Goal: Information Seeking & Learning: Learn about a topic

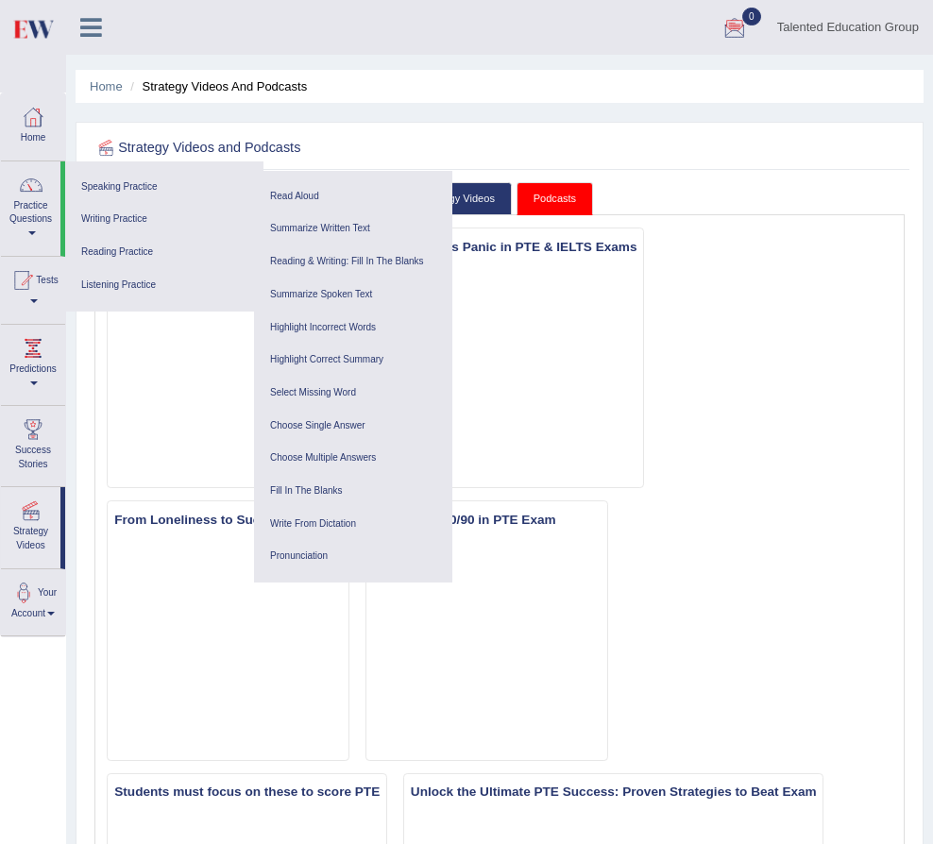
click at [657, 93] on ul "Home Strategy Videos and Podcasts" at bounding box center [500, 86] width 848 height 33
click at [35, 192] on div at bounding box center [31, 185] width 28 height 28
click at [33, 135] on link "Home" at bounding box center [33, 123] width 64 height 61
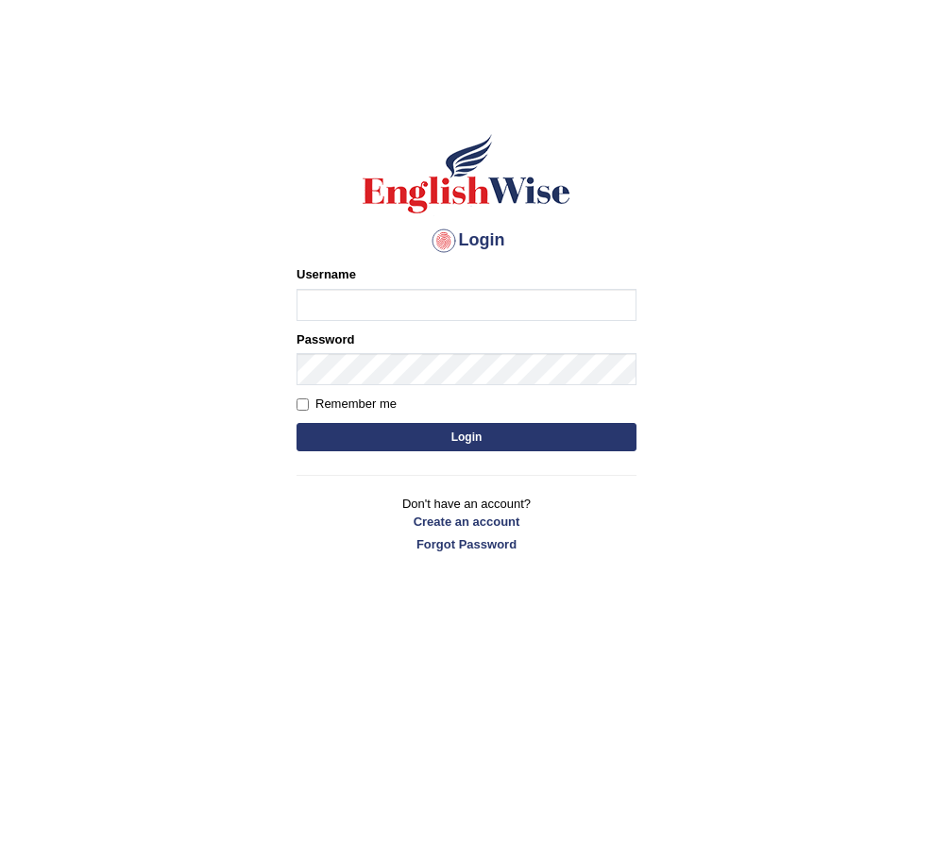
click at [339, 317] on input "Username" at bounding box center [466, 305] width 340 height 32
type input "Talentededucation"
click at [447, 429] on button "Login" at bounding box center [466, 437] width 340 height 28
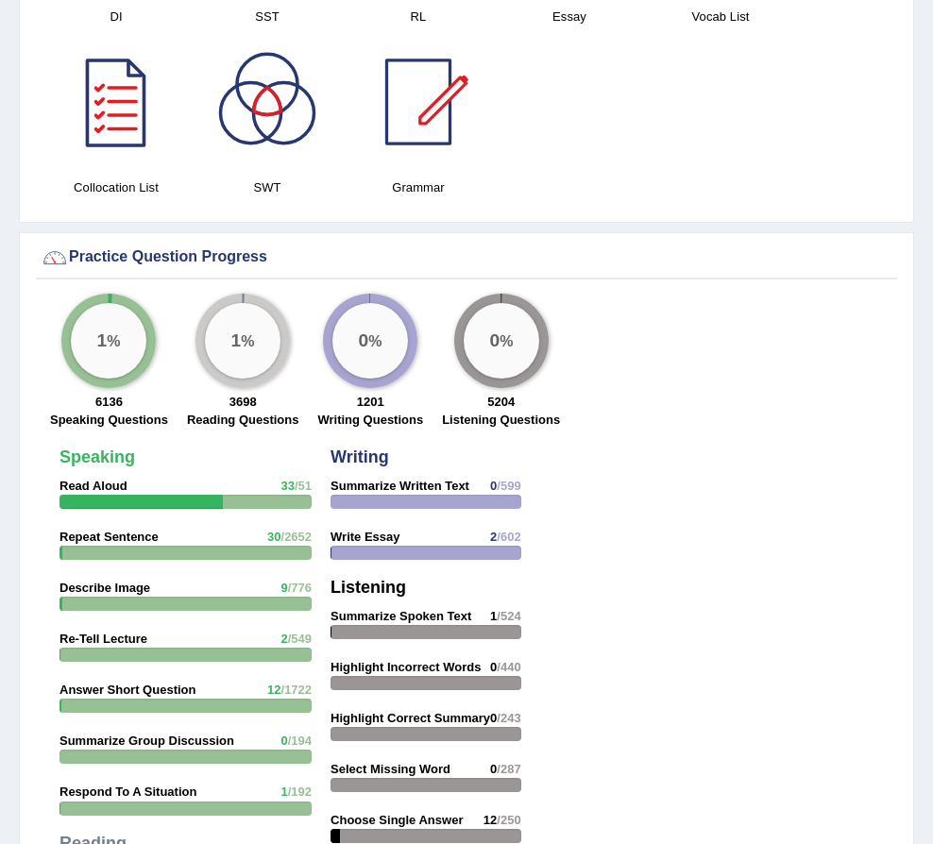
scroll to position [2171, 0]
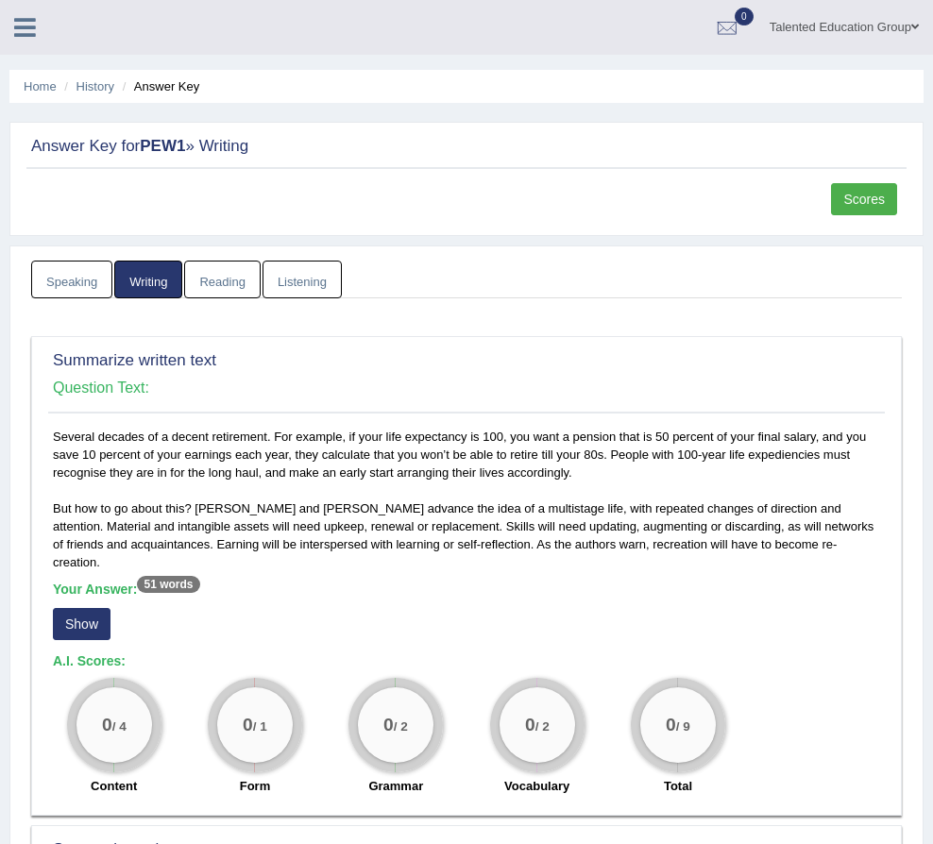
click at [0, 0] on link "Home" at bounding box center [0, 0] width 0 height 0
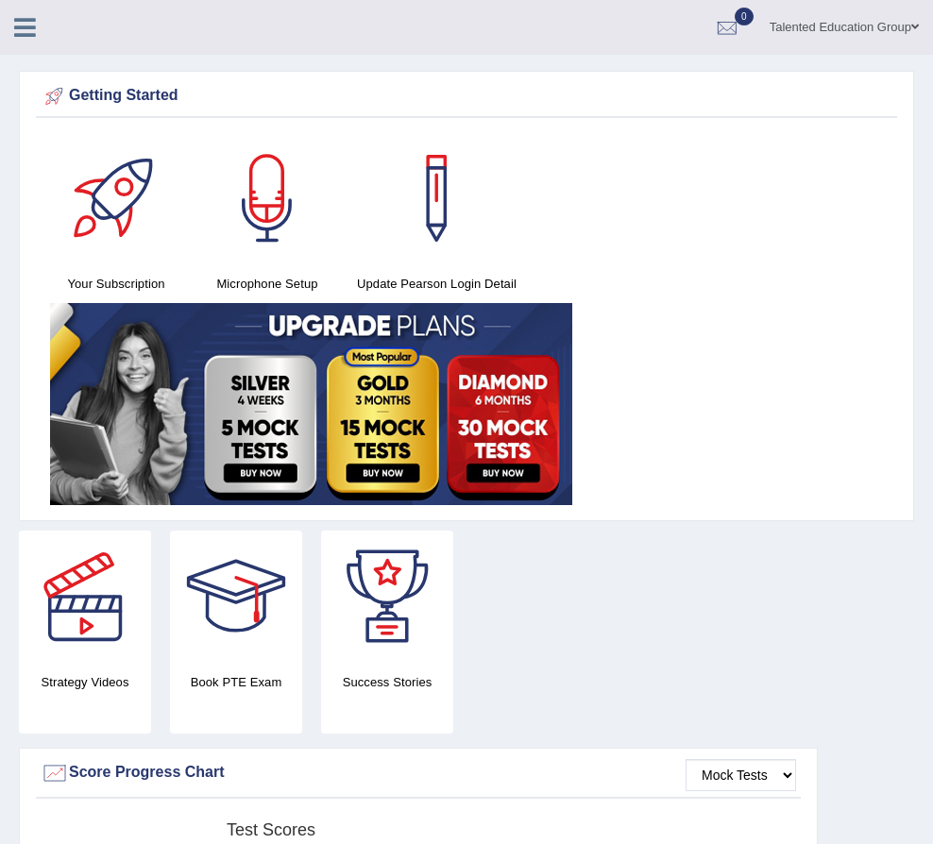
click at [0, 0] on div at bounding box center [0, 0] width 0 height 0
click at [0, 0] on link "Practice Questions" at bounding box center [0, 0] width 0 height 0
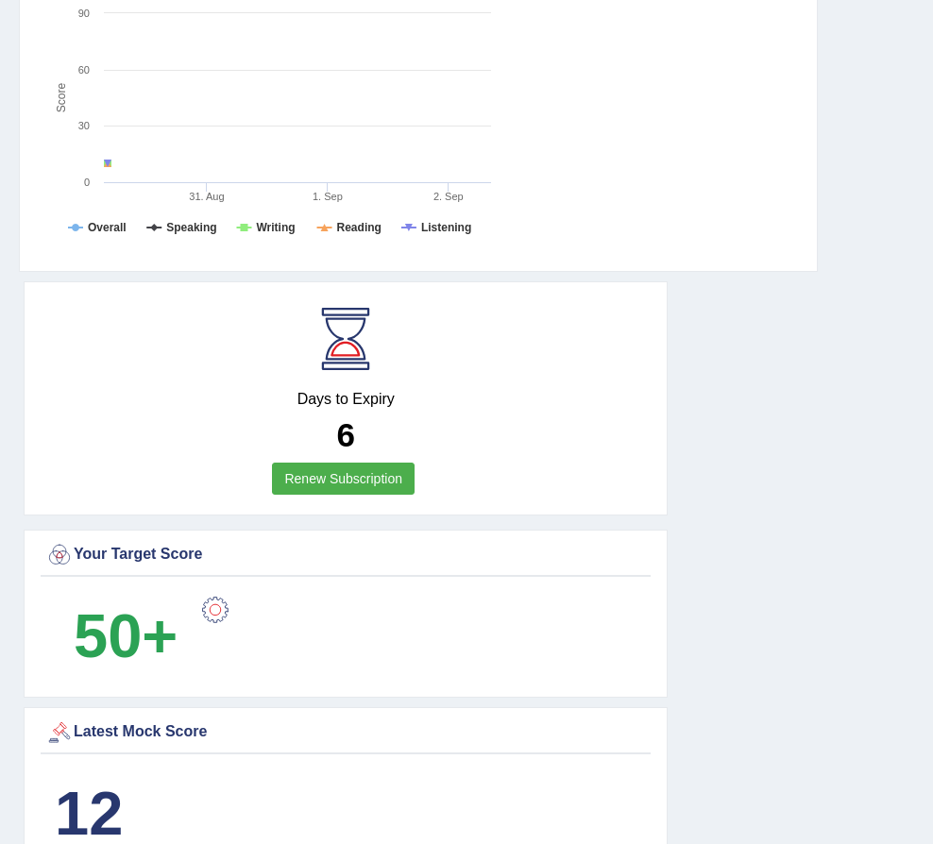
click at [0, 0] on div at bounding box center [0, 0] width 0 height 0
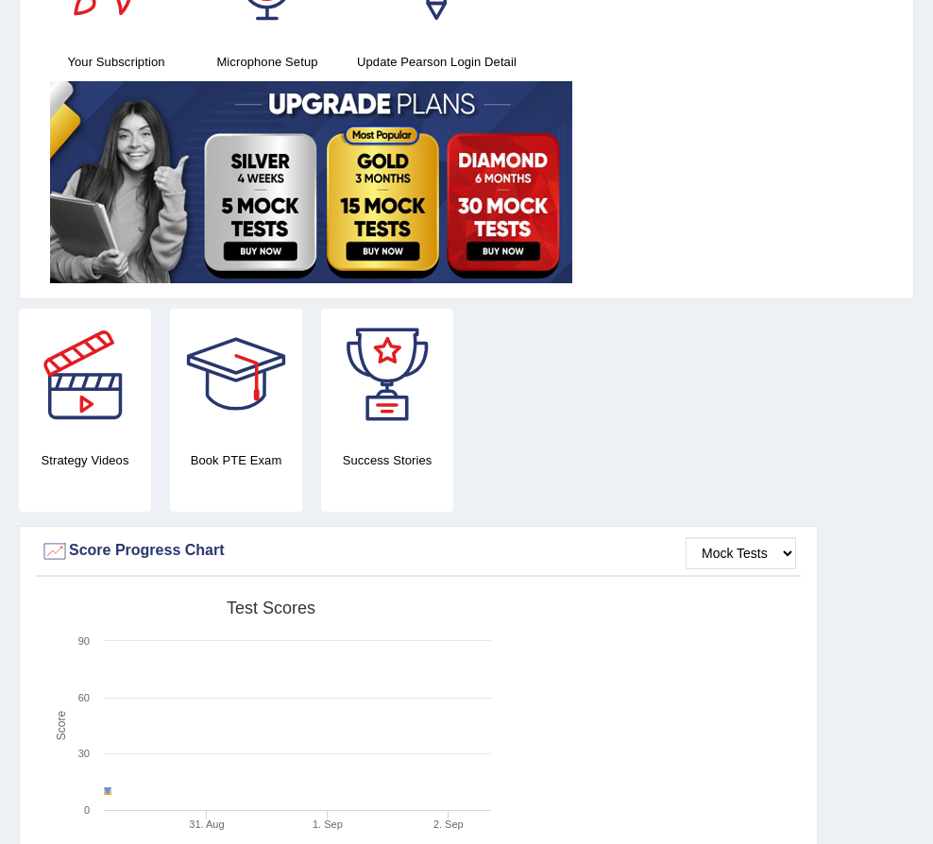
scroll to position [210, 0]
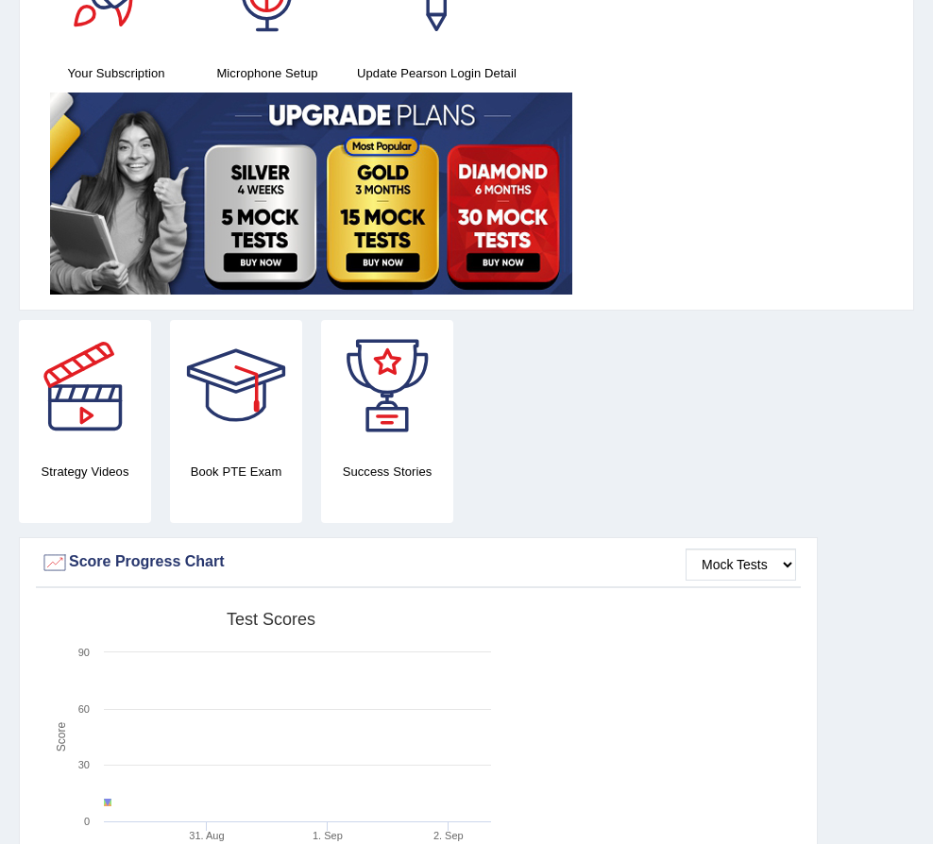
click at [0, 0] on link "Predictions" at bounding box center [0, 0] width 0 height 0
click at [0, 0] on link "Strategy Videos" at bounding box center [0, 0] width 0 height 0
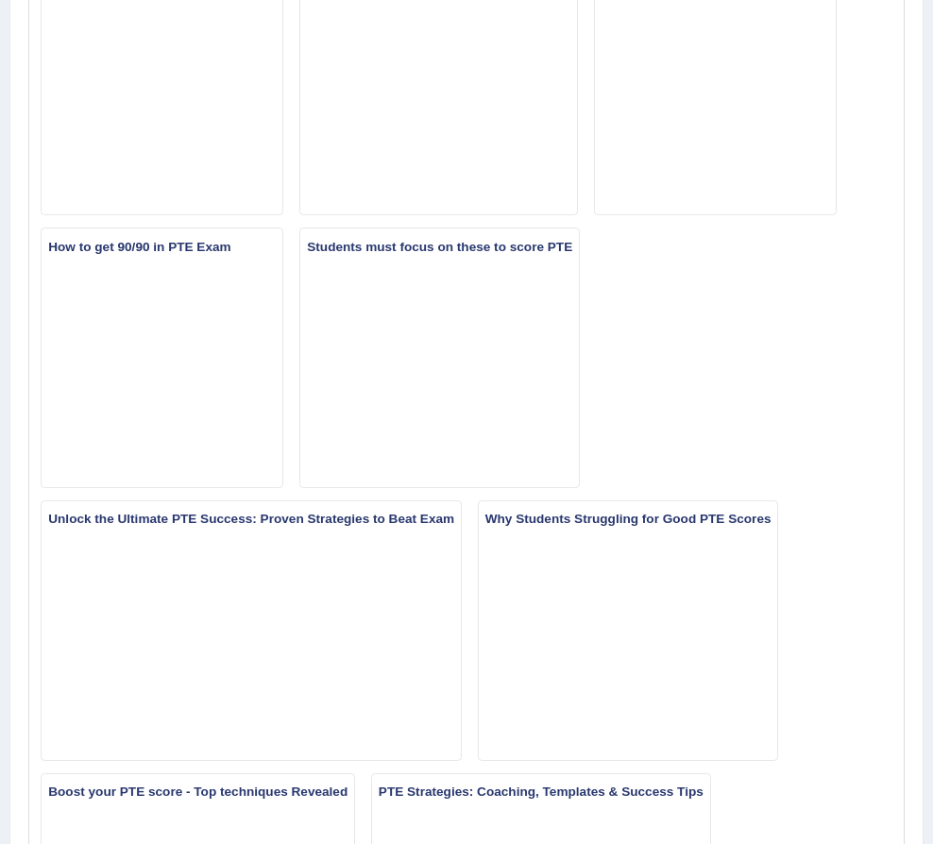
scroll to position [283, 0]
